Goal: Task Accomplishment & Management: Manage account settings

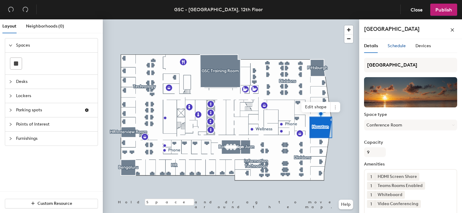
click at [394, 48] on span "Schedule" at bounding box center [397, 45] width 18 height 5
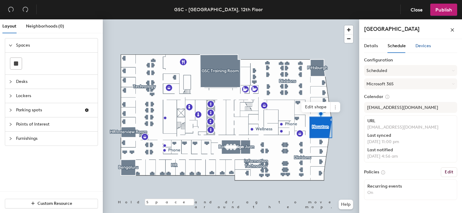
click at [423, 46] on span "Devices" at bounding box center [422, 45] width 15 height 5
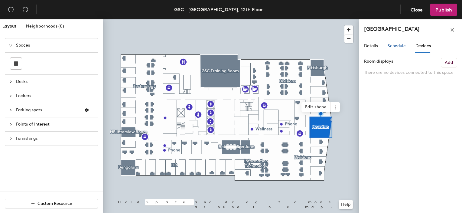
click at [395, 46] on span "Schedule" at bounding box center [397, 45] width 18 height 5
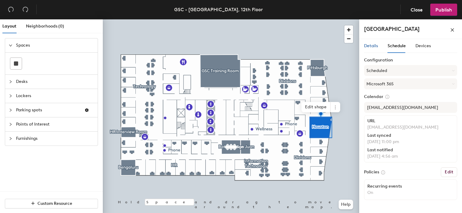
click at [372, 45] on span "Details" at bounding box center [371, 45] width 14 height 5
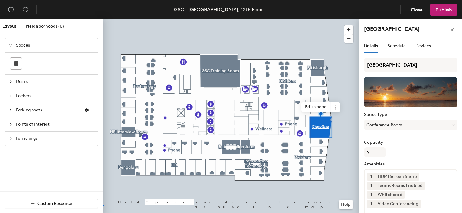
click at [103, 19] on div at bounding box center [231, 19] width 256 height 0
click at [98, 209] on div "Custom Resource" at bounding box center [51, 203] width 103 height 24
click at [397, 45] on span "Schedule" at bounding box center [397, 45] width 18 height 5
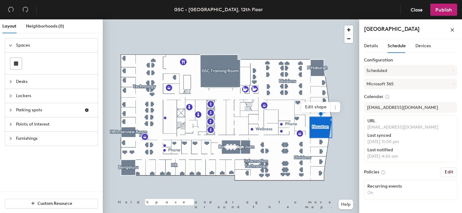
click at [234, 19] on div at bounding box center [231, 19] width 256 height 0
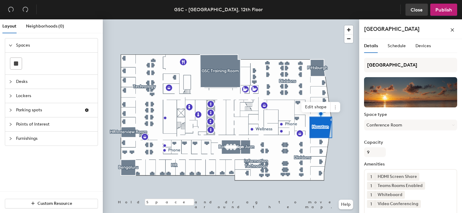
click at [415, 10] on span "Close" at bounding box center [416, 10] width 12 height 6
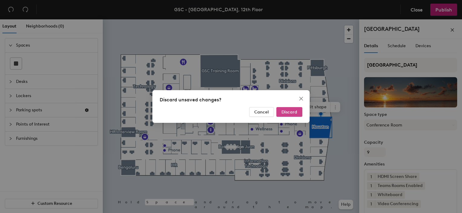
click at [282, 112] on span "Discard" at bounding box center [289, 111] width 16 height 5
